Goal: Transaction & Acquisition: Purchase product/service

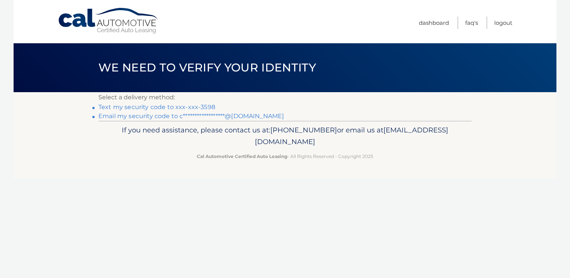
click at [196, 106] on link "Text my security code to xxx-xxx-3598" at bounding box center [156, 107] width 117 height 7
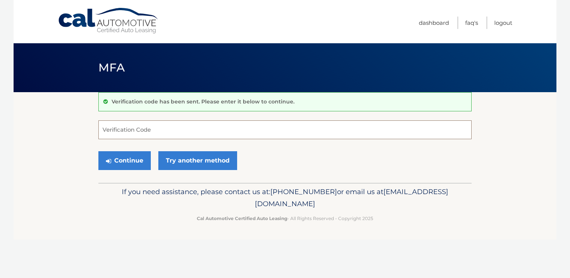
click at [147, 127] on input "Verification Code" at bounding box center [284, 130] width 373 height 19
paste input "990975"
type input "990975"
click at [136, 154] on button "Continue" at bounding box center [124, 160] width 52 height 19
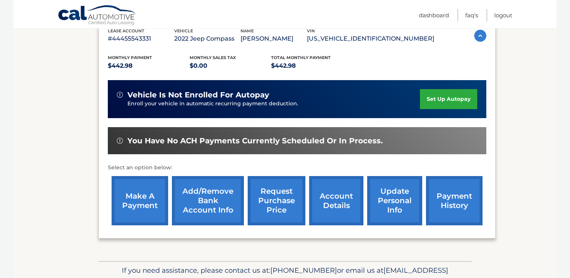
scroll to position [136, 0]
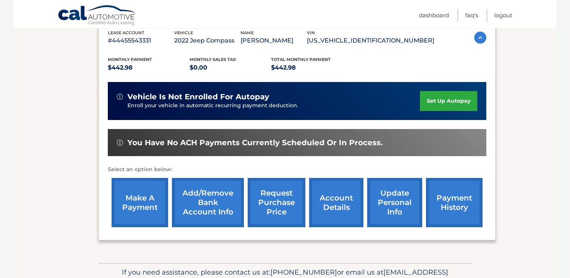
click at [145, 193] on link "make a payment" at bounding box center [140, 202] width 57 height 49
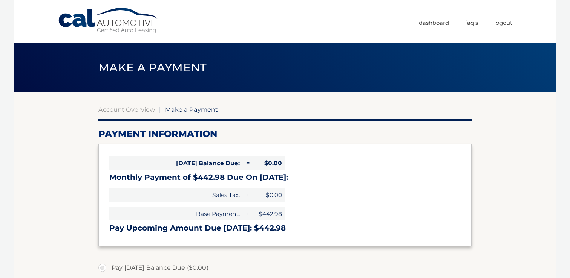
select select "MTU5ZjhjZDUtYjA1Ny00YTEzLWJkY2QtNGM4YmJiODM5NzY1"
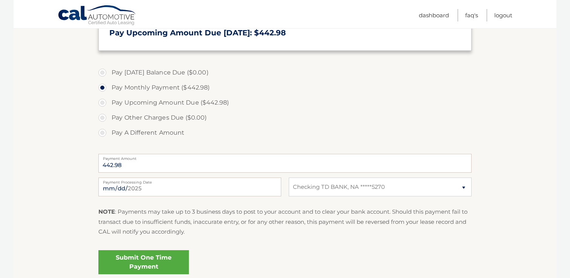
scroll to position [197, 0]
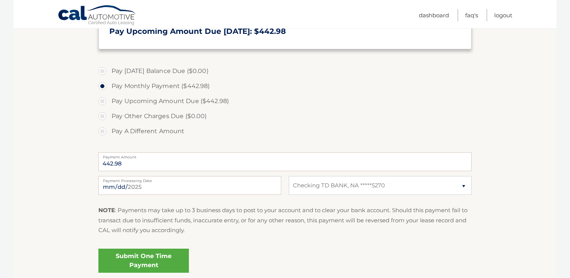
click at [190, 174] on fieldset "Pay Today's Balance Due ($0.00) Pay Monthly Payment ($442.98) Pay Upcoming Amou…" at bounding box center [284, 172] width 373 height 223
click at [190, 181] on label "Payment Processing Date" at bounding box center [189, 179] width 183 height 6
click at [190, 181] on input "2025-09-08" at bounding box center [189, 185] width 183 height 19
click at [216, 191] on input "2025-09-08" at bounding box center [189, 185] width 183 height 19
type input "2025-10-02"
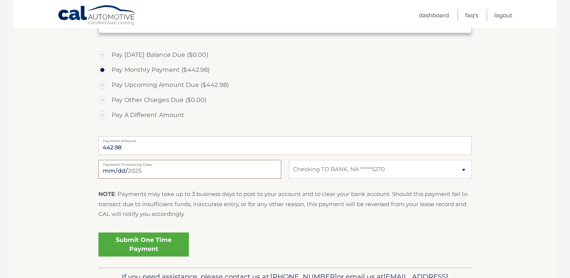
scroll to position [215, 0]
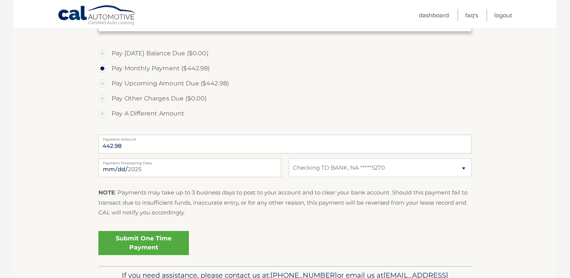
click at [166, 245] on link "Submit One Time Payment" at bounding box center [143, 243] width 90 height 24
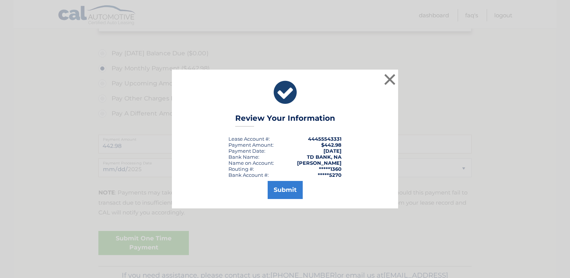
click at [265, 187] on div "Submit" at bounding box center [284, 188] width 207 height 21
click at [273, 187] on button "Submit" at bounding box center [285, 190] width 35 height 18
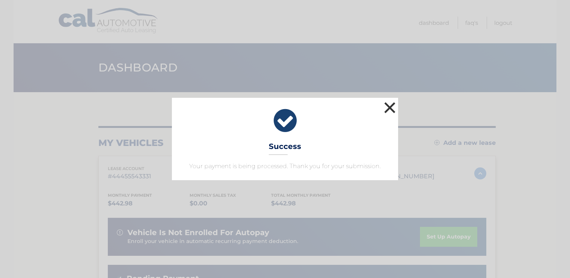
click at [388, 109] on button "×" at bounding box center [389, 107] width 15 height 15
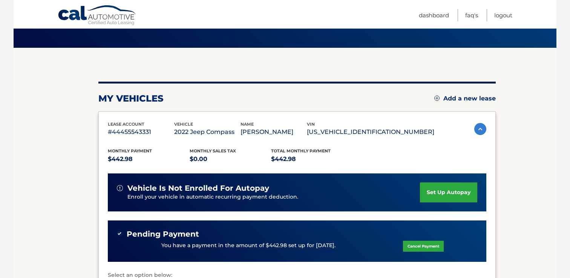
scroll to position [109, 0]
